Goal: Navigation & Orientation: Find specific page/section

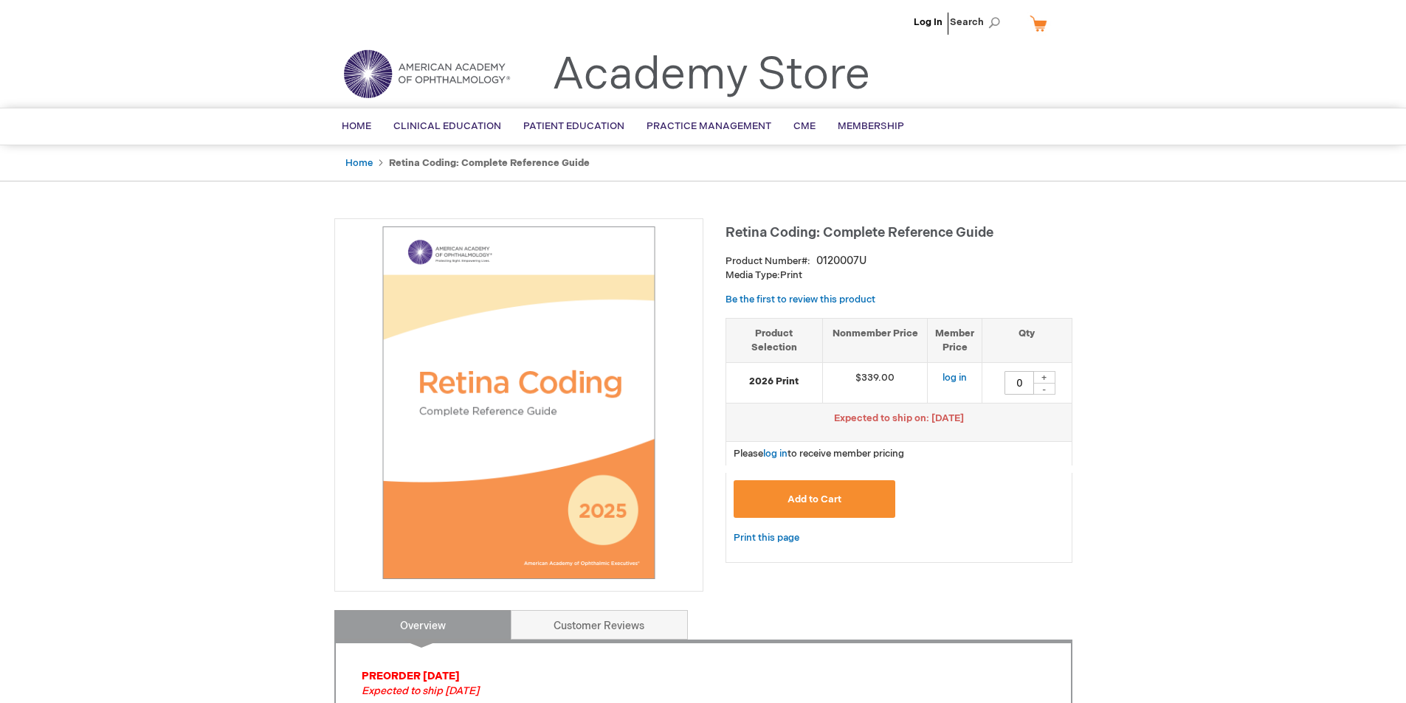
click at [364, 162] on link "Home" at bounding box center [358, 163] width 27 height 12
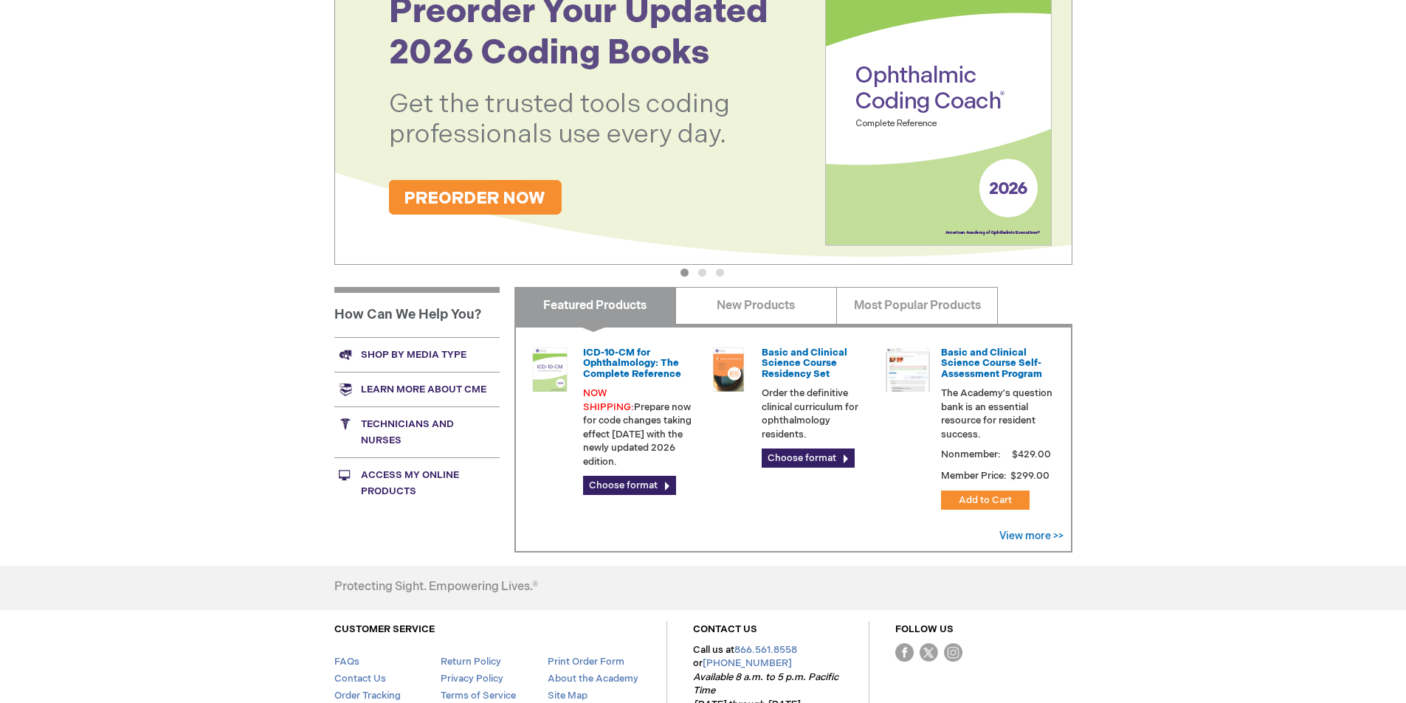
scroll to position [369, 0]
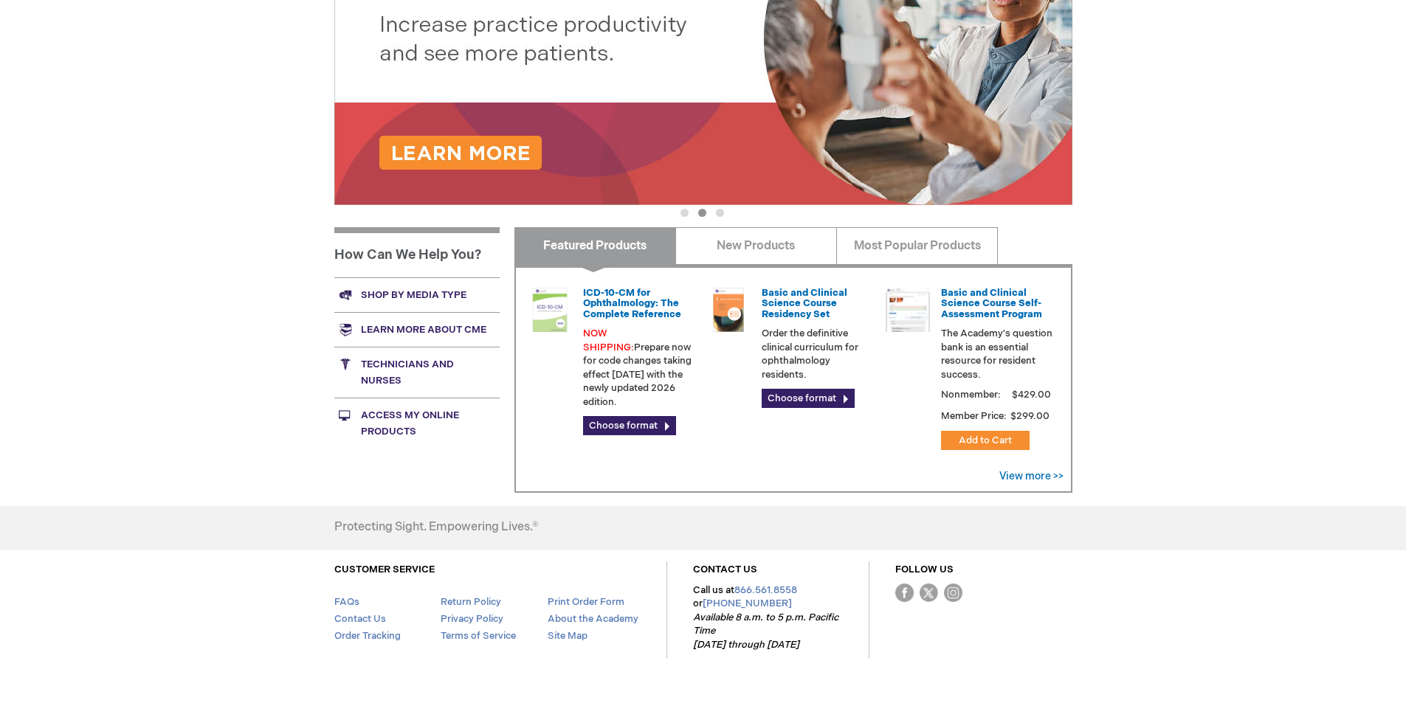
click at [400, 363] on link "Technicians and nurses" at bounding box center [416, 372] width 165 height 51
